Goal: Obtain resource: Obtain resource

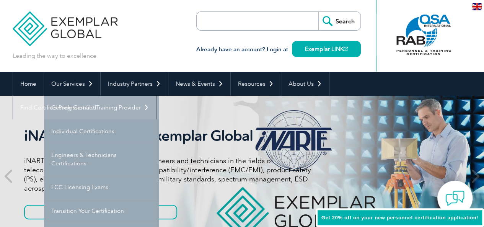
click at [79, 105] on link "Getting Certified" at bounding box center [101, 108] width 115 height 24
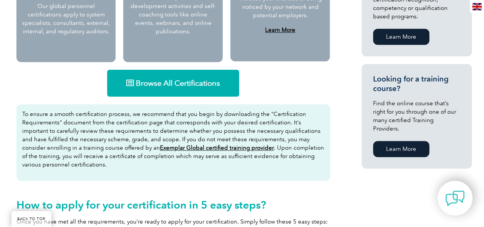
scroll to position [474, 0]
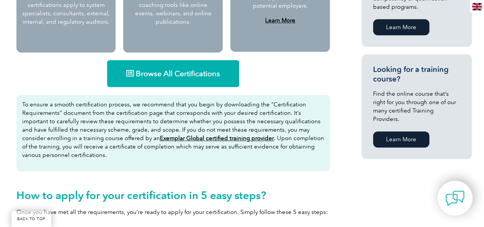
click at [187, 67] on link "Browse All Certifications" at bounding box center [173, 73] width 132 height 27
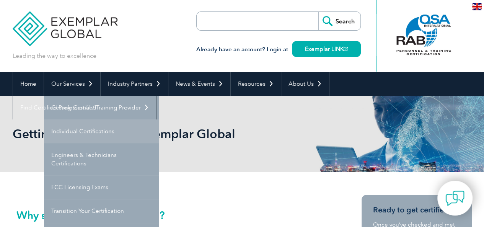
click at [93, 133] on link "Individual Certifications" at bounding box center [101, 131] width 115 height 24
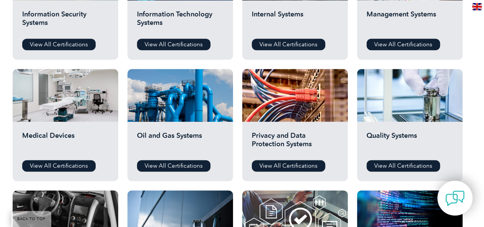
scroll to position [464, 0]
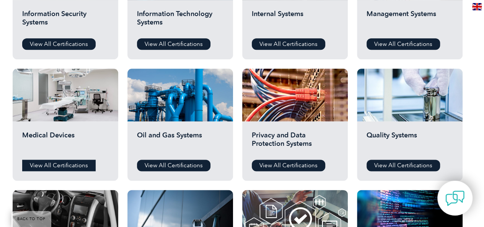
click at [76, 164] on link "View All Certifications" at bounding box center [58, 164] width 73 height 11
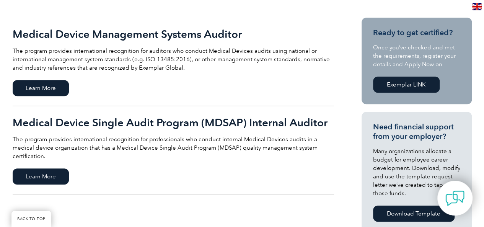
scroll to position [168, 0]
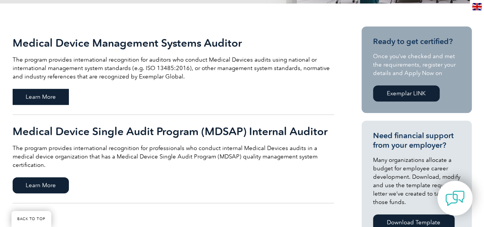
click at [53, 98] on span "Learn More" at bounding box center [41, 97] width 56 height 16
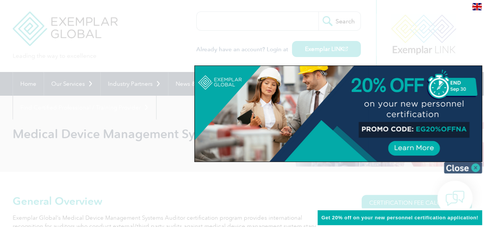
click at [469, 169] on img at bounding box center [462, 167] width 38 height 11
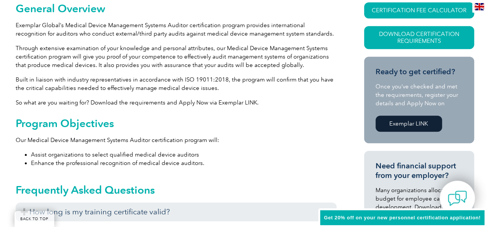
scroll to position [188, 0]
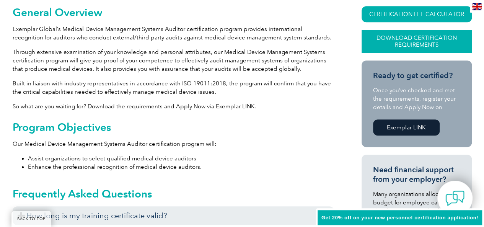
click at [409, 37] on link "Download Certification Requirements" at bounding box center [416, 41] width 110 height 23
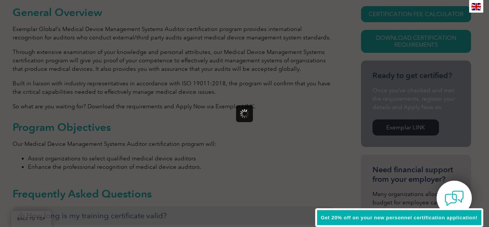
scroll to position [0, 0]
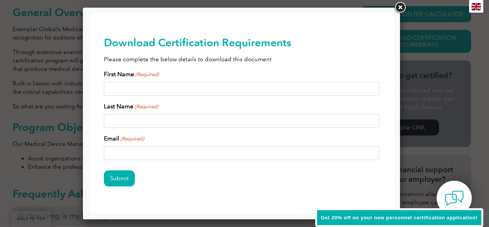
click at [157, 84] on input "First Name (Required)" at bounding box center [241, 89] width 275 height 14
type input "Fabiola"
click at [131, 124] on input "Last Name (Required)" at bounding box center [241, 121] width 275 height 14
type input "Rodriguez"
click at [133, 153] on input "Email (Required)" at bounding box center [241, 153] width 275 height 14
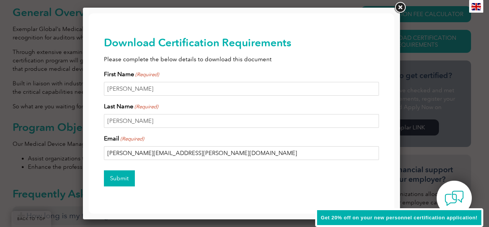
type input "fabiola.rodriguez@hologic.com"
click at [117, 181] on input "Submit" at bounding box center [119, 178] width 31 height 16
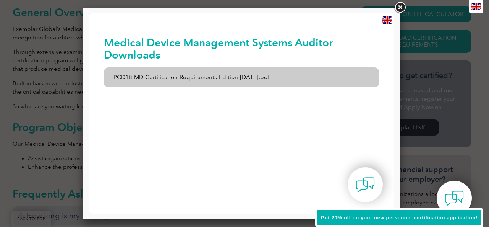
click at [241, 75] on link "PCD18-MD-Certification-Requirements-Edition-1-June-2020.pdf" at bounding box center [241, 77] width 275 height 20
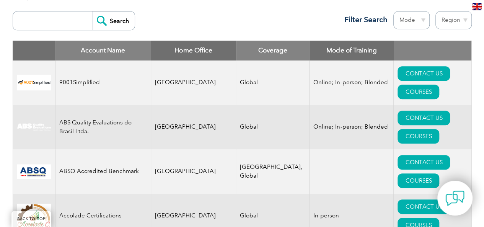
scroll to position [306, 0]
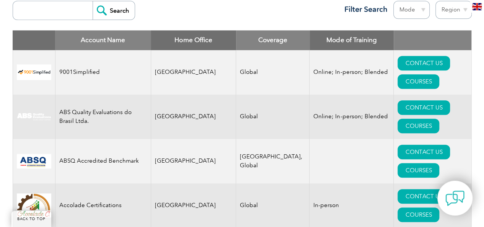
click at [454, 8] on select "Region Australia Bahrain Bangladesh Brazil Canada Colombia Dominican Republic E…" at bounding box center [453, 10] width 36 height 18
click at [100, 34] on th "Account Name" at bounding box center [103, 40] width 96 height 20
click at [63, 10] on input "search" at bounding box center [55, 10] width 76 height 18
type input "Costa Rica"
click at [92, 1] on input "Search" at bounding box center [113, 10] width 42 height 18
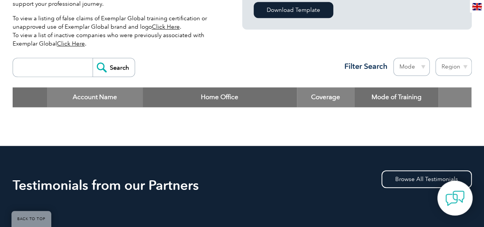
scroll to position [250, 0]
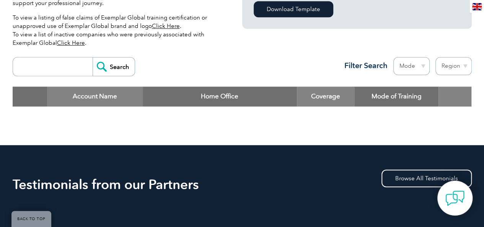
click at [62, 57] on input "search" at bounding box center [55, 66] width 76 height 18
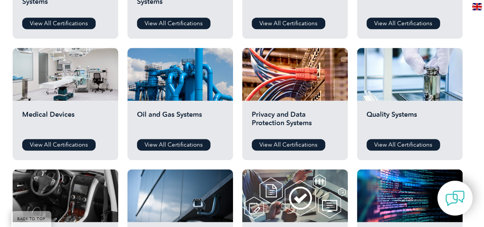
scroll to position [482, 0]
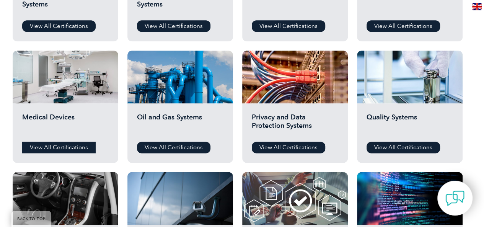
click at [50, 147] on link "View All Certifications" at bounding box center [58, 146] width 73 height 11
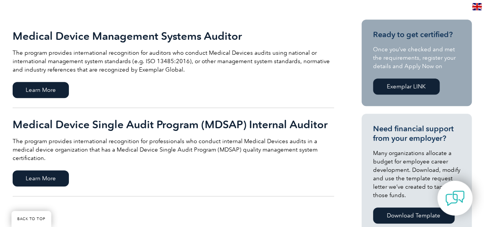
scroll to position [174, 0]
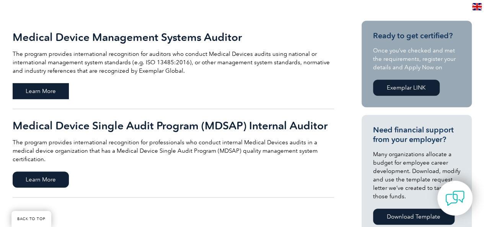
click at [53, 91] on span "Learn More" at bounding box center [41, 91] width 56 height 16
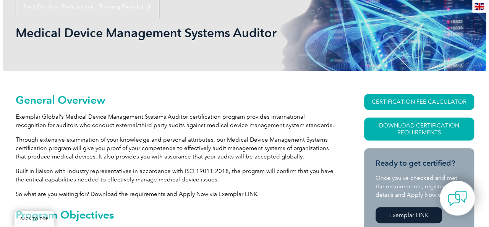
scroll to position [113, 0]
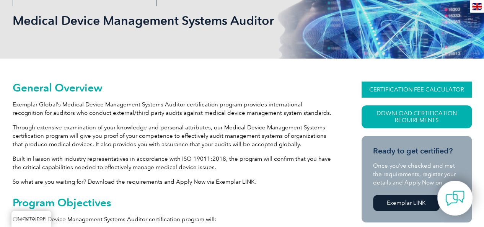
click at [415, 89] on link "CERTIFICATION FEE CALCULATOR" at bounding box center [416, 89] width 110 height 16
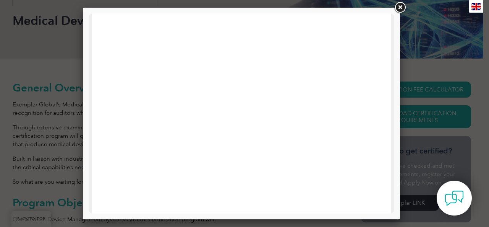
scroll to position [394, 0]
